Goal: Find contact information: Find contact information

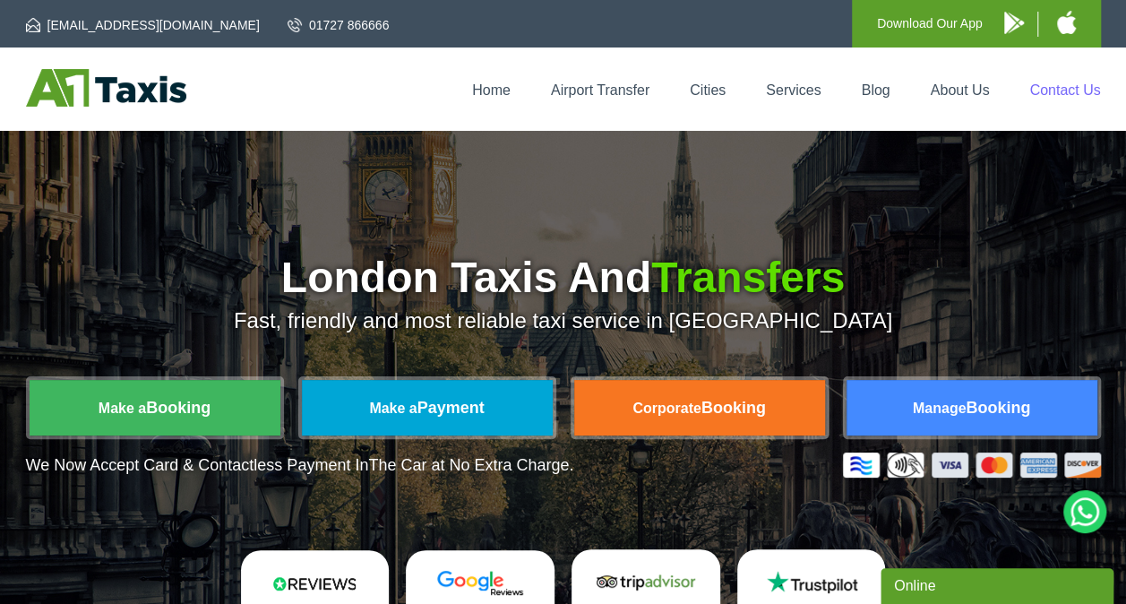
click at [1050, 88] on link "Contact Us" at bounding box center [1064, 89] width 71 height 15
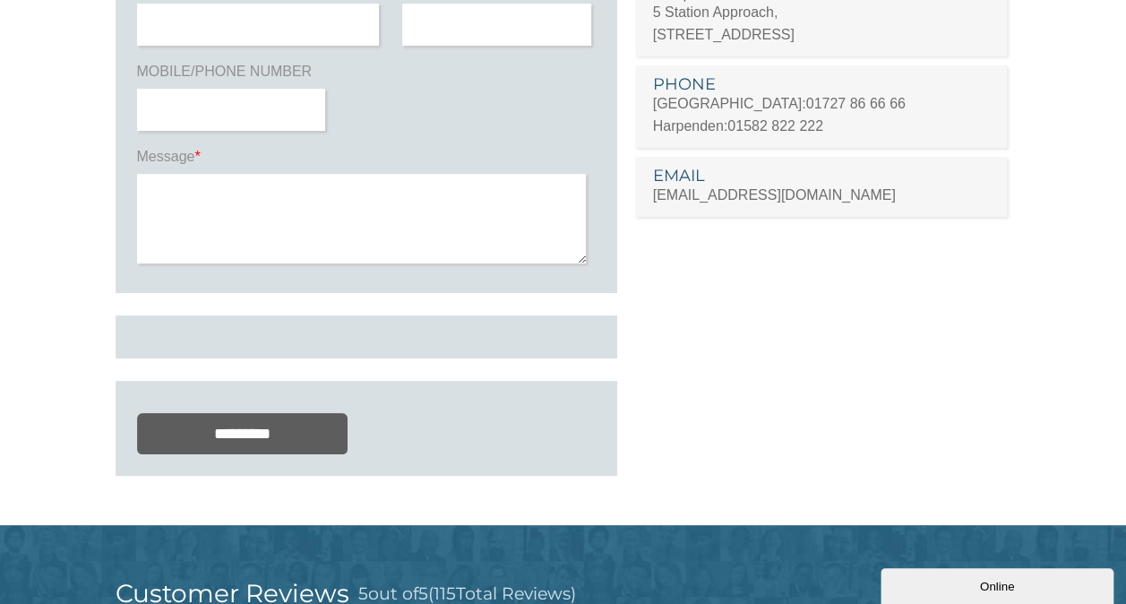
scroll to position [265, 0]
